Goal: Task Accomplishment & Management: Manage account settings

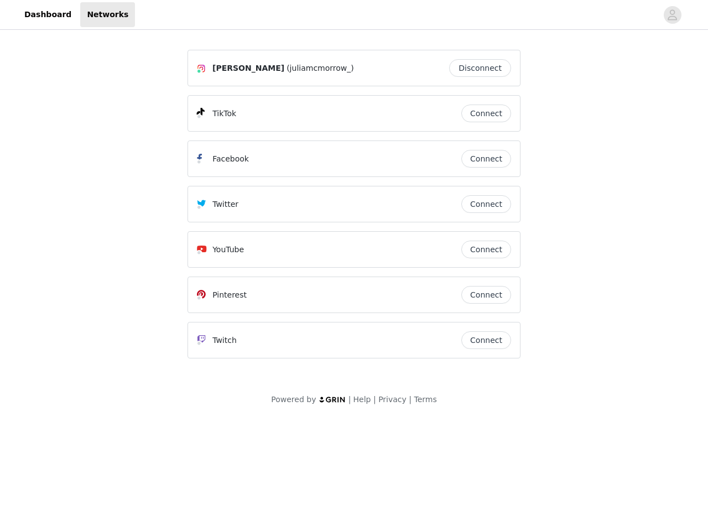
click at [354, 209] on div "Twitter" at bounding box center [329, 204] width 264 height 13
click at [354, 15] on div at bounding box center [396, 14] width 522 height 25
click at [673, 15] on icon "avatar" at bounding box center [672, 15] width 11 height 18
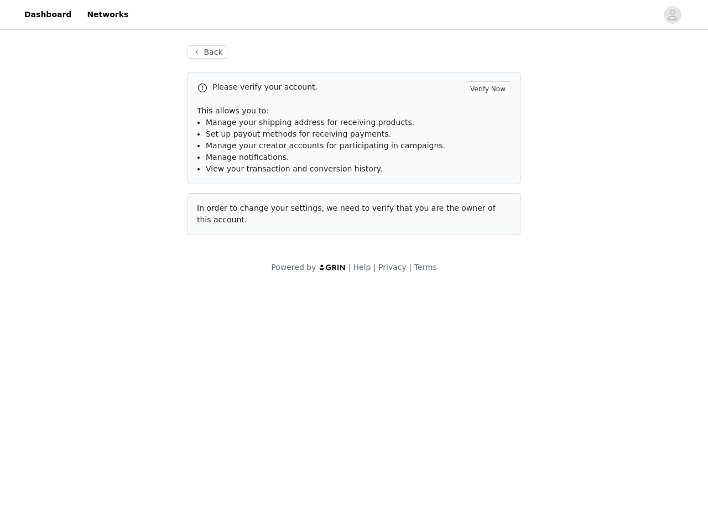
click at [486, 113] on p "This allows you to:" at bounding box center [354, 111] width 314 height 12
click at [486, 159] on li "Manage notifications." at bounding box center [358, 158] width 305 height 12
click at [486, 204] on span "In order to change your settings, we need to verify that you are the owner of t…" at bounding box center [346, 214] width 299 height 20
